Goal: Information Seeking & Learning: Learn about a topic

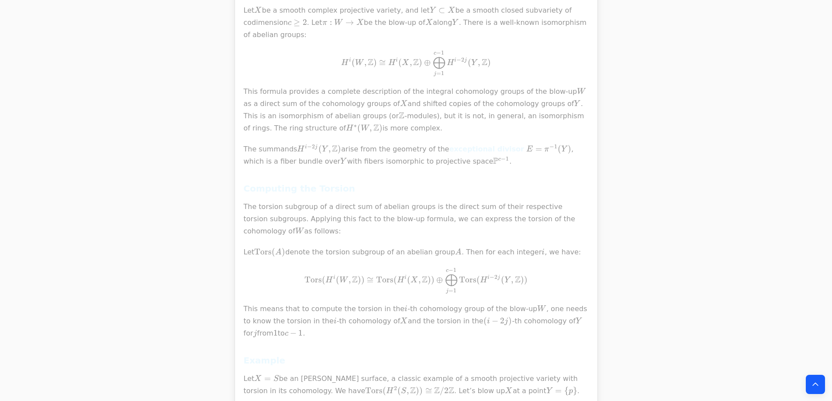
scroll to position [437, 0]
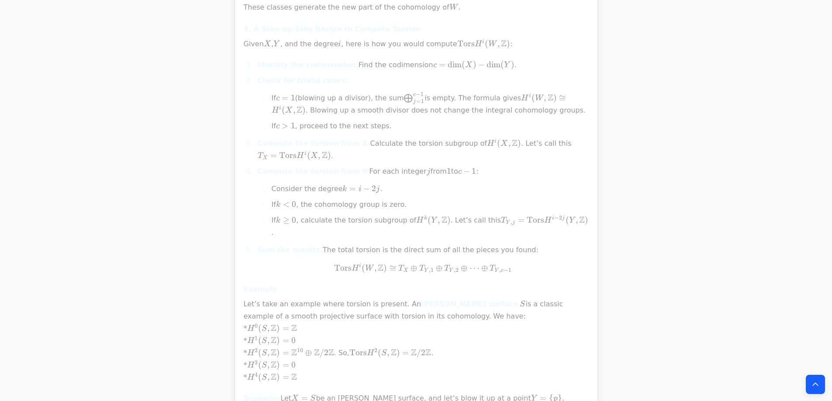
scroll to position [4846, 0]
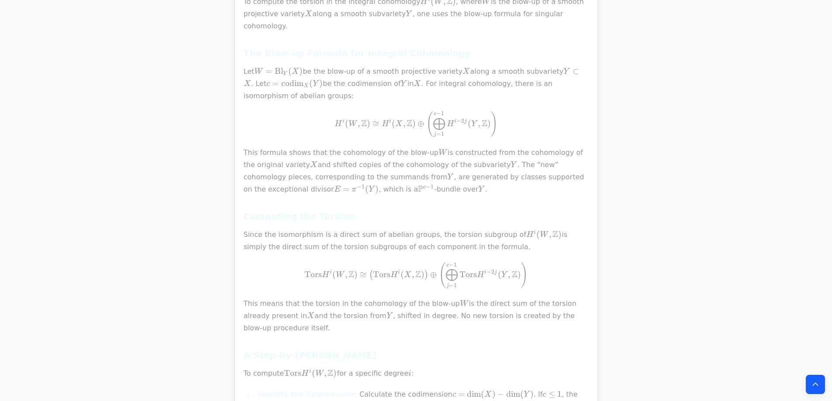
scroll to position [1143, 0]
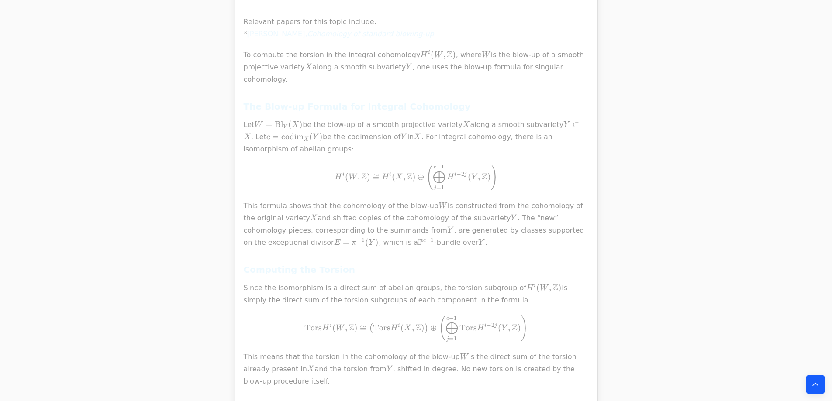
click at [370, 200] on p "This formula shows that the cohomology of the blow-up W W W is constructed from…" at bounding box center [416, 224] width 345 height 49
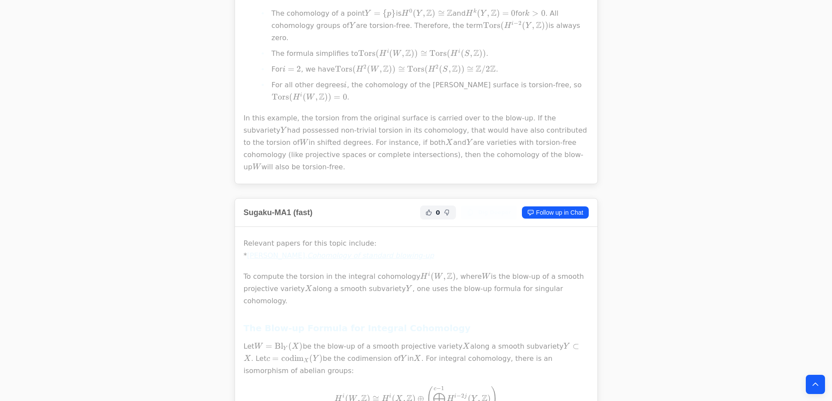
scroll to position [925, 0]
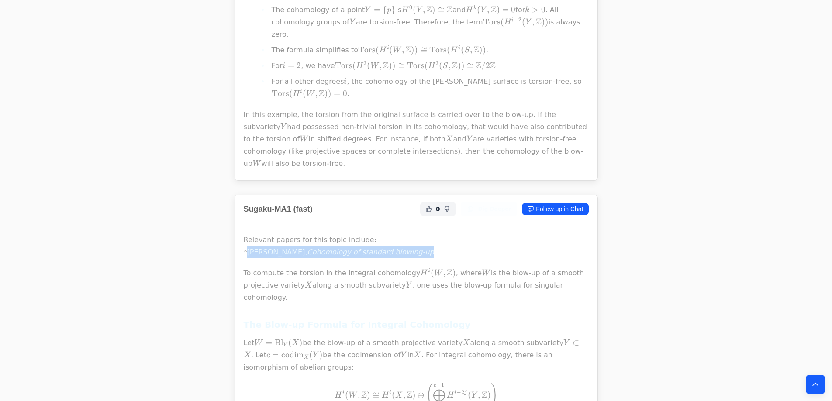
drag, startPoint x: 466, startPoint y: 189, endPoint x: 248, endPoint y: 190, distance: 217.4
click at [248, 234] on p "Relevant papers for this topic include: * [PERSON_NAME], Cohomology of standard…" at bounding box center [416, 246] width 345 height 24
copy link "[PERSON_NAME], Cohomology of standard blowing-up"
